Goal: Task Accomplishment & Management: Use online tool/utility

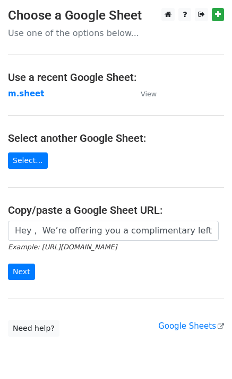
scroll to position [0, 1382]
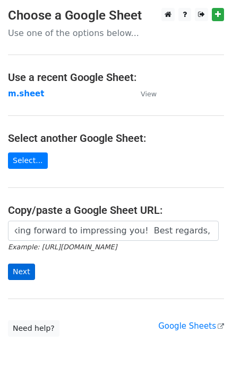
type input "Hey , We’re offering you a complimentary left chest/cap digitizing or a free si…"
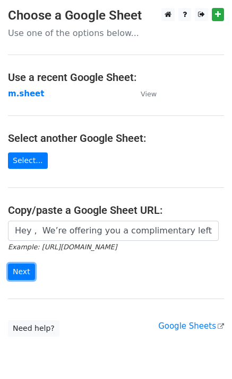
drag, startPoint x: 19, startPoint y: 269, endPoint x: 117, endPoint y: 279, distance: 98.6
click at [117, 279] on form "Hey , We’re offering you a complimentary left chest/cap digitizing or a free si…" at bounding box center [116, 250] width 216 height 59
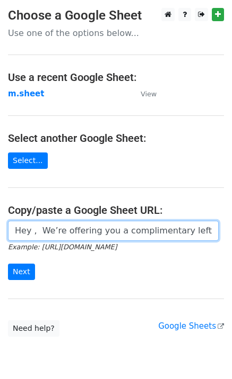
click at [32, 228] on input "Hey , We’re offering you a complimentary left chest/cap digitizing or a free si…" at bounding box center [113, 231] width 210 height 20
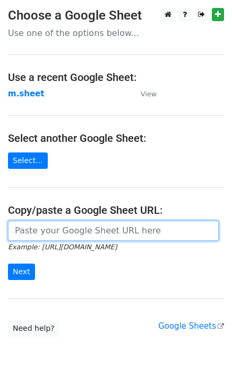
click at [32, 228] on input "url" at bounding box center [113, 231] width 210 height 20
type input "https://docs.google.com/spreadsheets/d/1NSPy5y9XraHPasg8dEzu-ngu0Ro3lXZEEAXZcNX…"
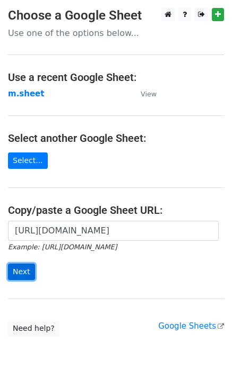
click at [22, 273] on input "Next" at bounding box center [21, 272] width 27 height 16
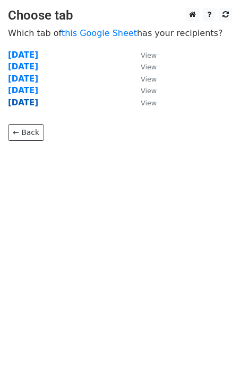
click at [21, 104] on strong "friday" at bounding box center [23, 103] width 30 height 10
click at [20, 104] on strong "friday" at bounding box center [23, 103] width 30 height 10
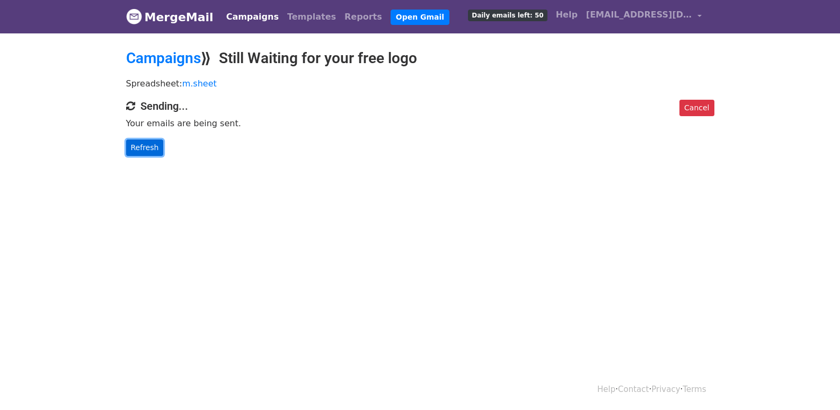
click at [145, 144] on link "Refresh" at bounding box center [145, 147] width 38 height 16
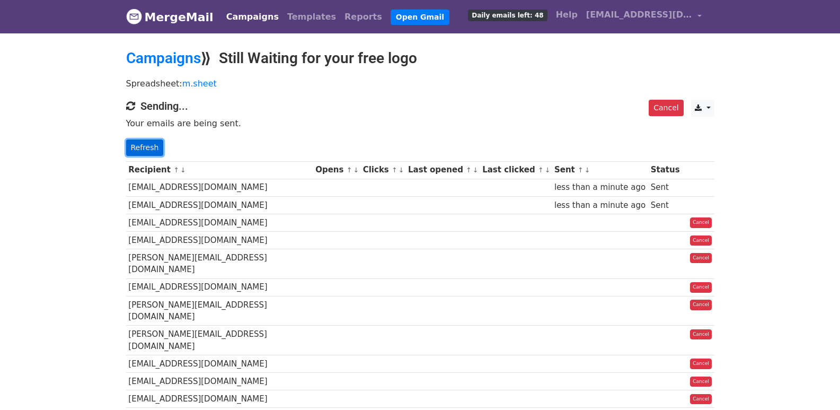
click at [134, 148] on link "Refresh" at bounding box center [145, 147] width 38 height 16
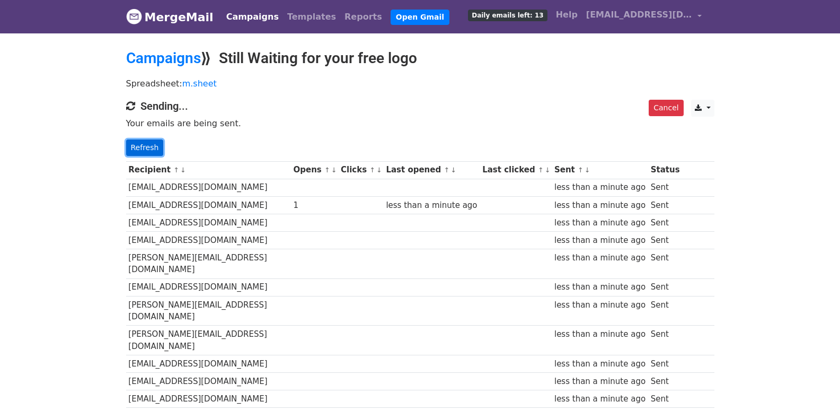
click at [129, 147] on link "Refresh" at bounding box center [145, 147] width 38 height 16
